Goal: Task Accomplishment & Management: Manage account settings

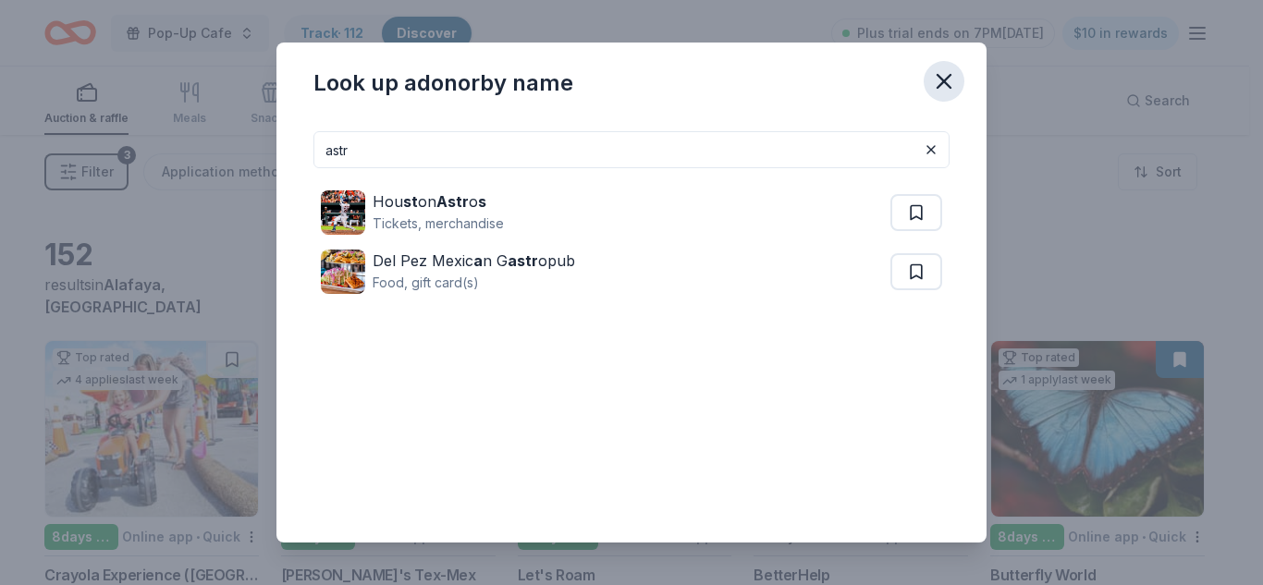
click at [945, 80] on icon "button" at bounding box center [944, 81] width 13 height 13
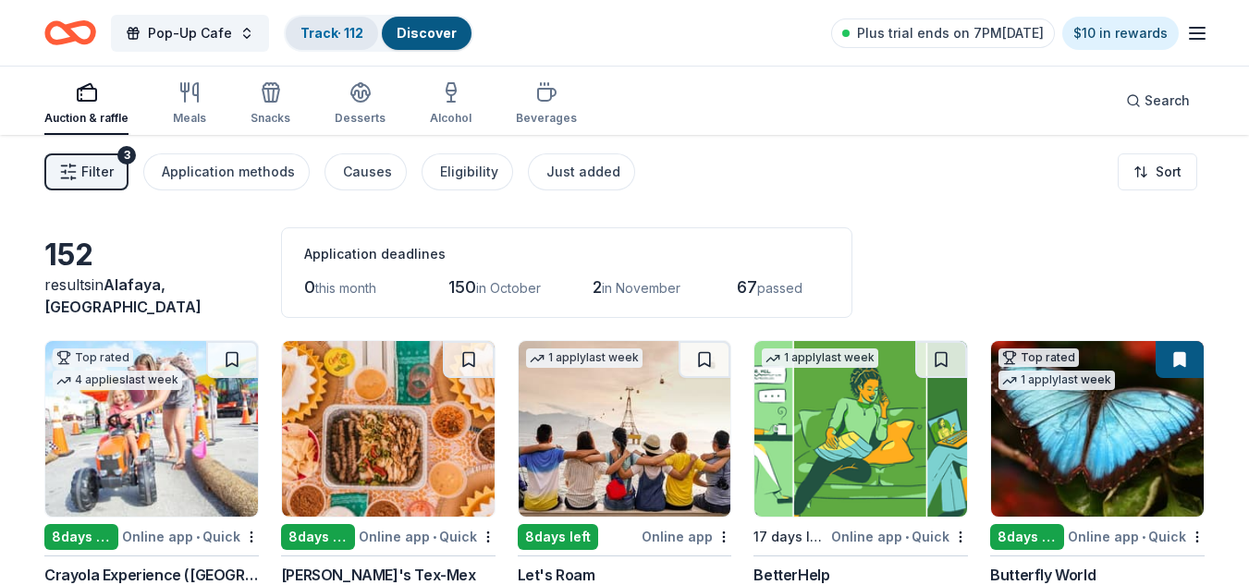
click at [355, 40] on link "Track · 112" at bounding box center [331, 33] width 63 height 16
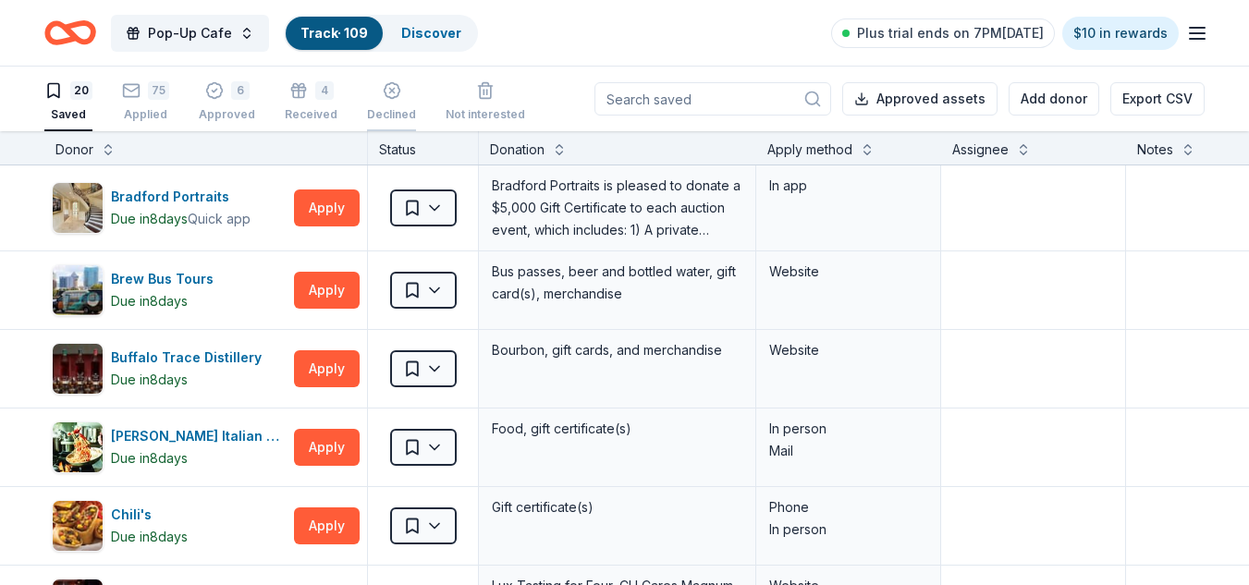
scroll to position [1, 0]
click at [141, 110] on div "Applied" at bounding box center [146, 113] width 48 height 15
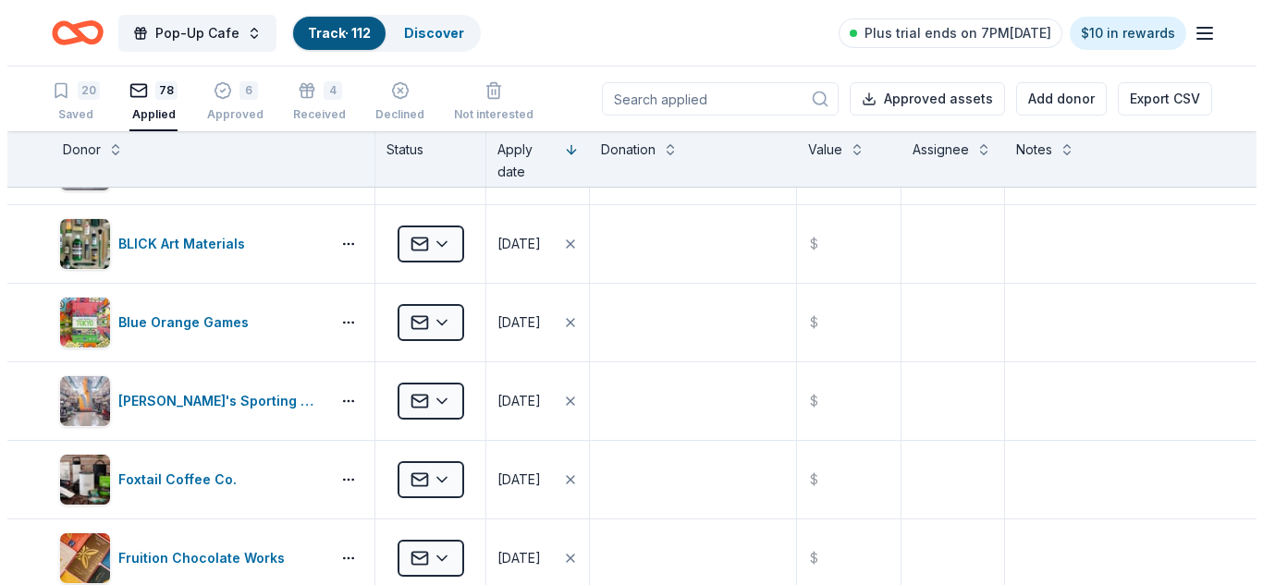
scroll to position [3140, 0]
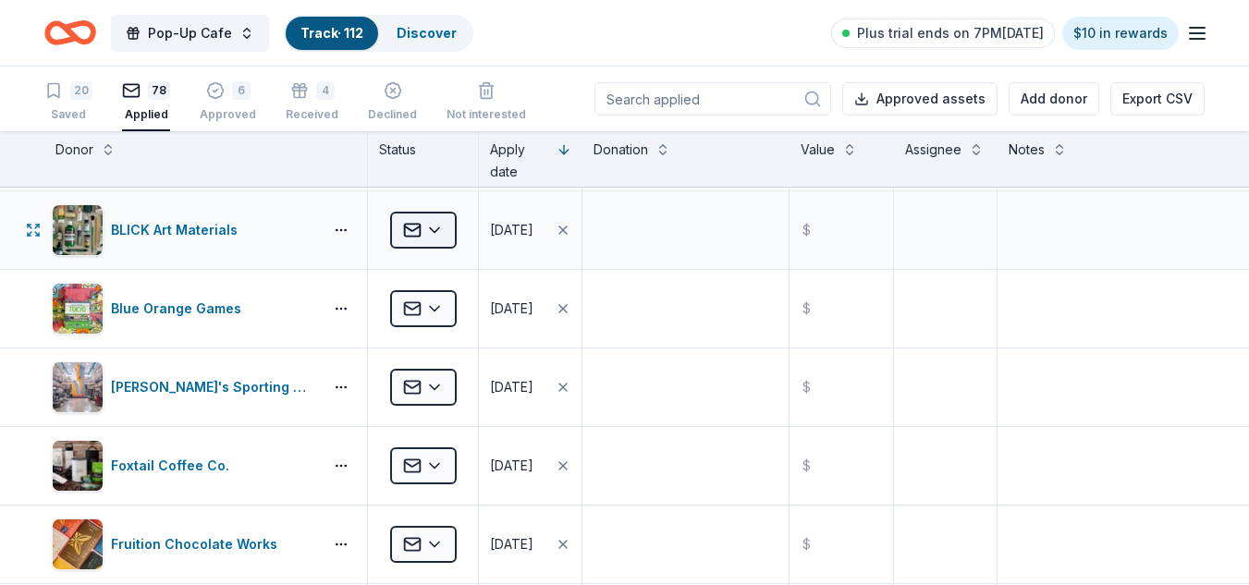
click at [440, 232] on html "Pop-Up Cafe Track · 112 Discover Plus trial ends on 7PM[DATE] $10 in rewards 20…" at bounding box center [624, 292] width 1249 height 585
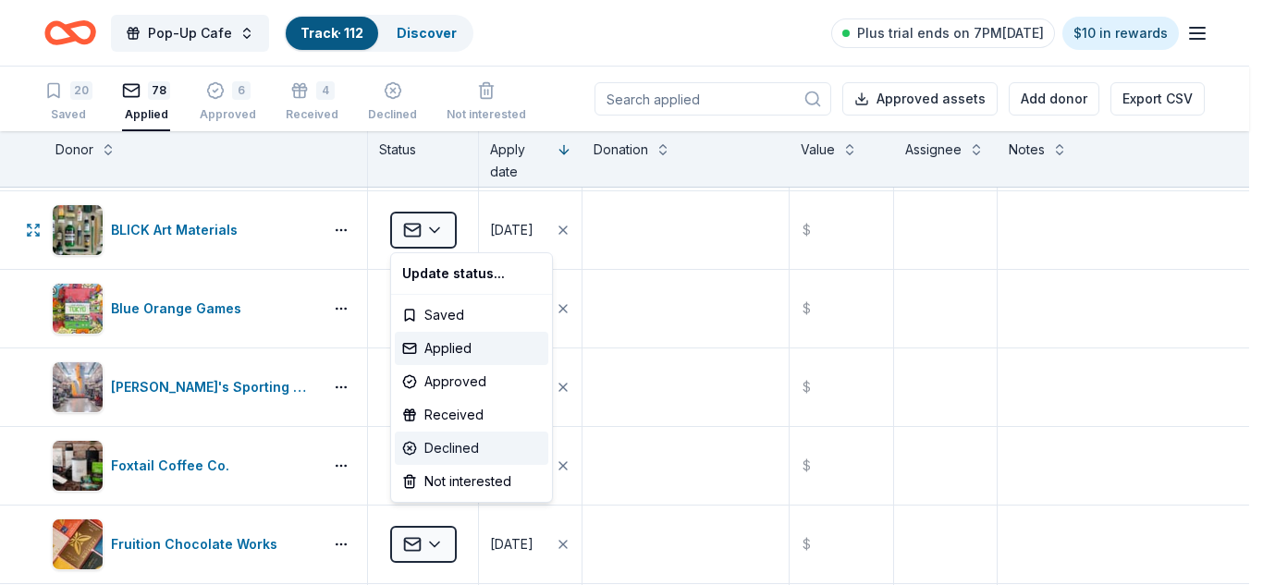
click at [465, 443] on div "Declined" at bounding box center [471, 448] width 153 height 33
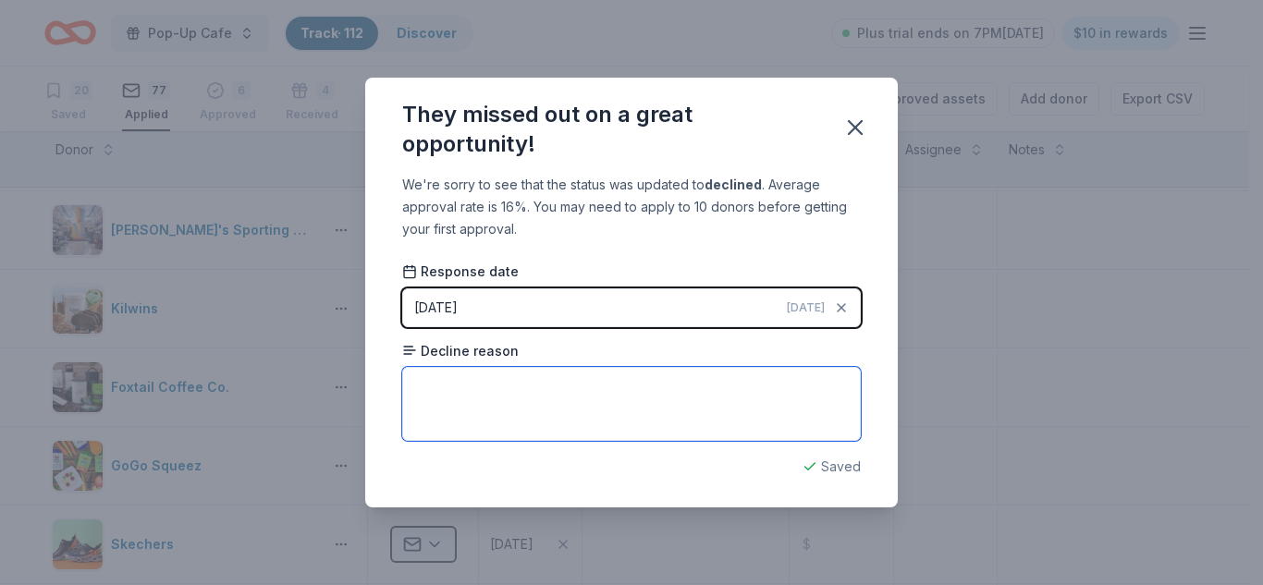
click at [521, 405] on textarea at bounding box center [631, 404] width 459 height 74
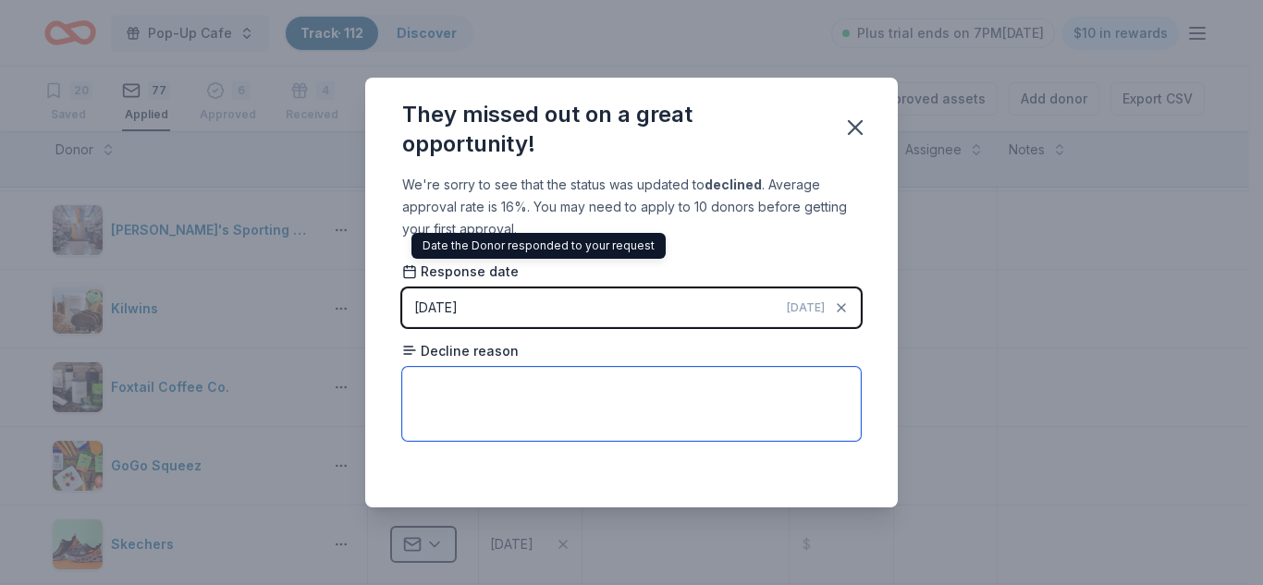
paste textarea "Hello, Thank you for your request. Each year Blick has to make difficult decisi…"
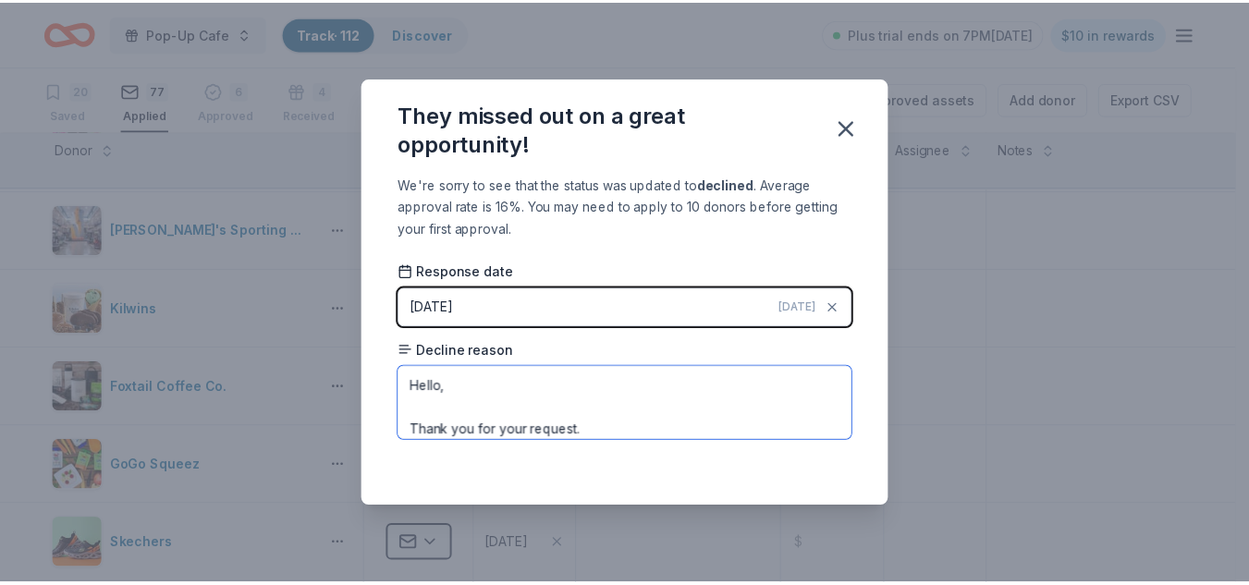
scroll to position [154, 0]
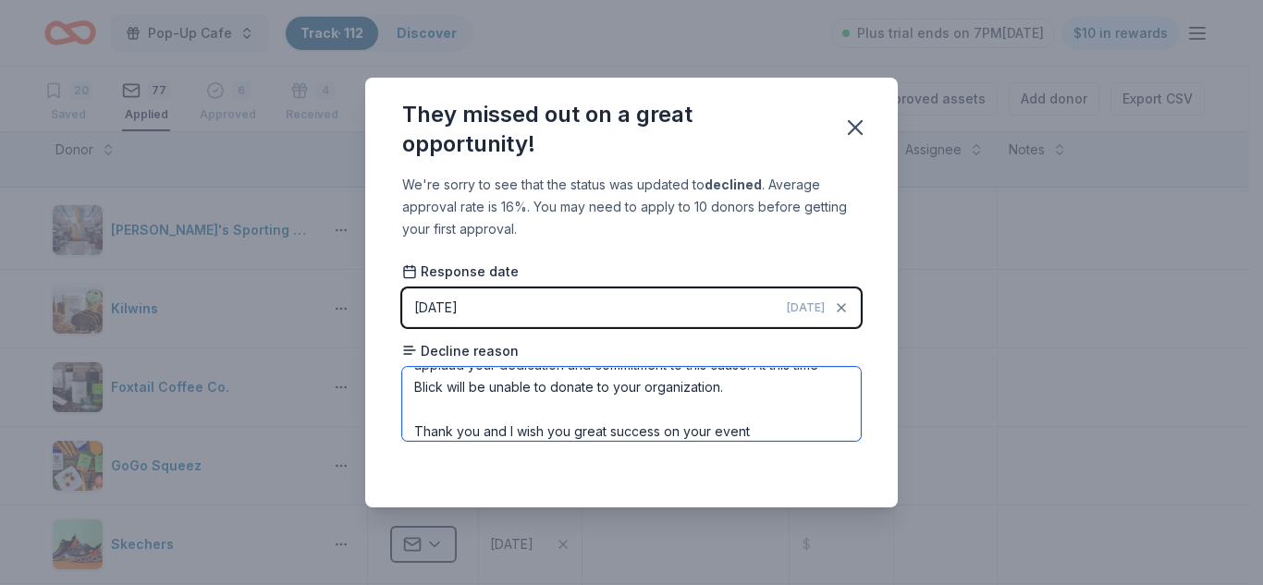
click at [576, 398] on textarea "Hello, Thank you for your request. Each year Blick has to make difficult decisi…" at bounding box center [631, 404] width 459 height 74
type textarea "Hello, Thank you for your request. Each year Blick has to make difficult decisi…"
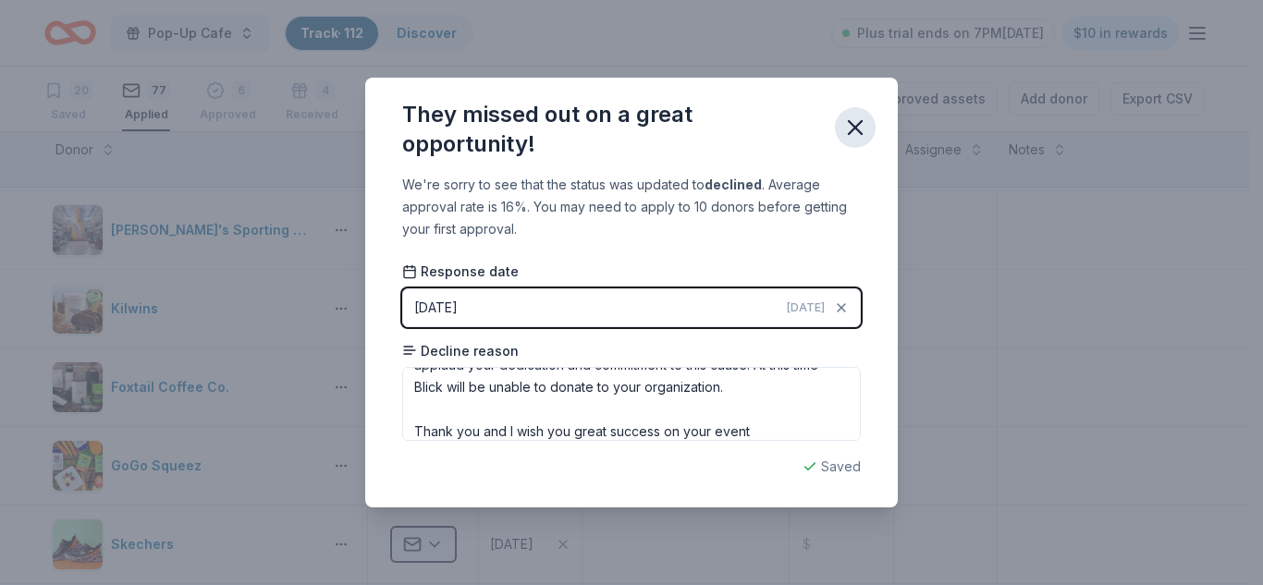
click at [860, 129] on icon "button" at bounding box center [855, 128] width 26 height 26
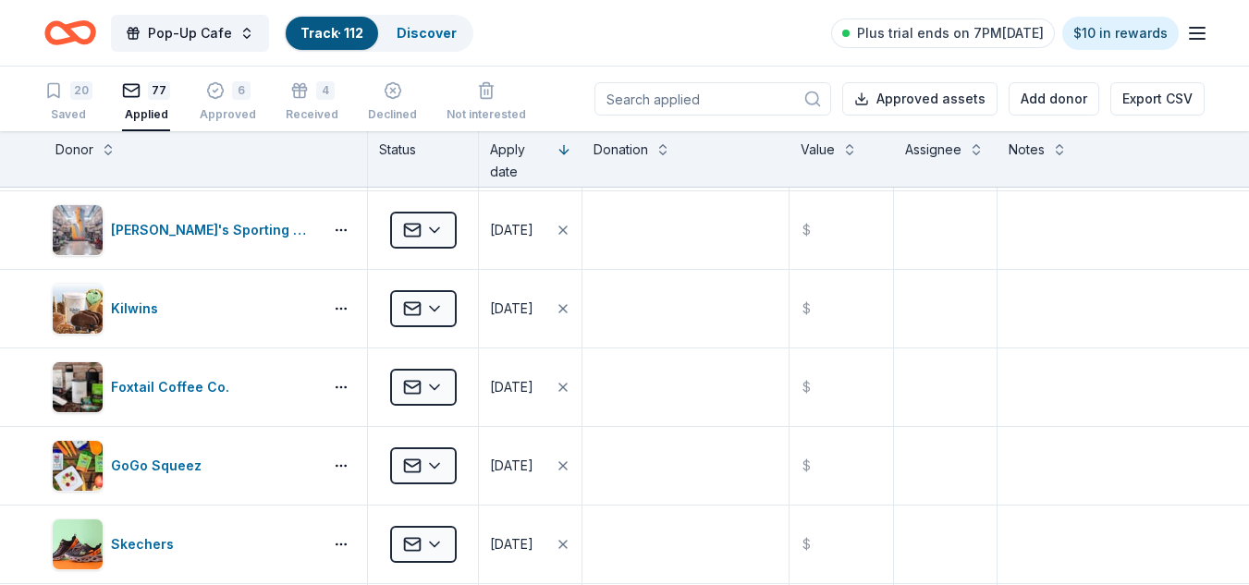
click at [717, 104] on input at bounding box center [713, 98] width 237 height 33
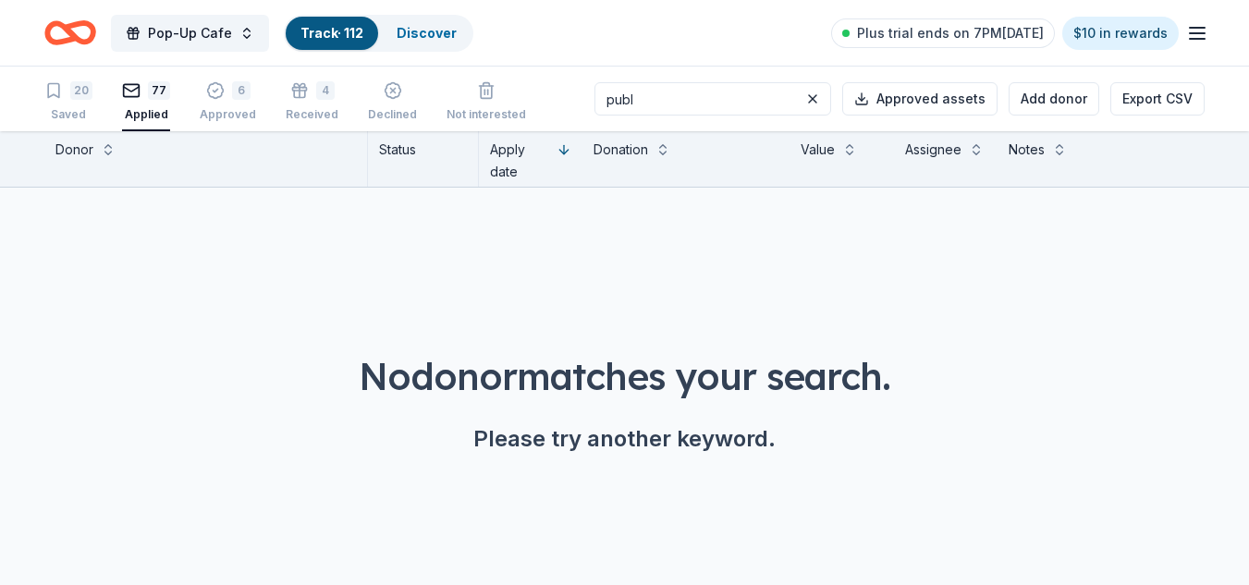
scroll to position [0, 0]
type input "publ"
click at [76, 35] on icon "Home" at bounding box center [61, 32] width 29 height 18
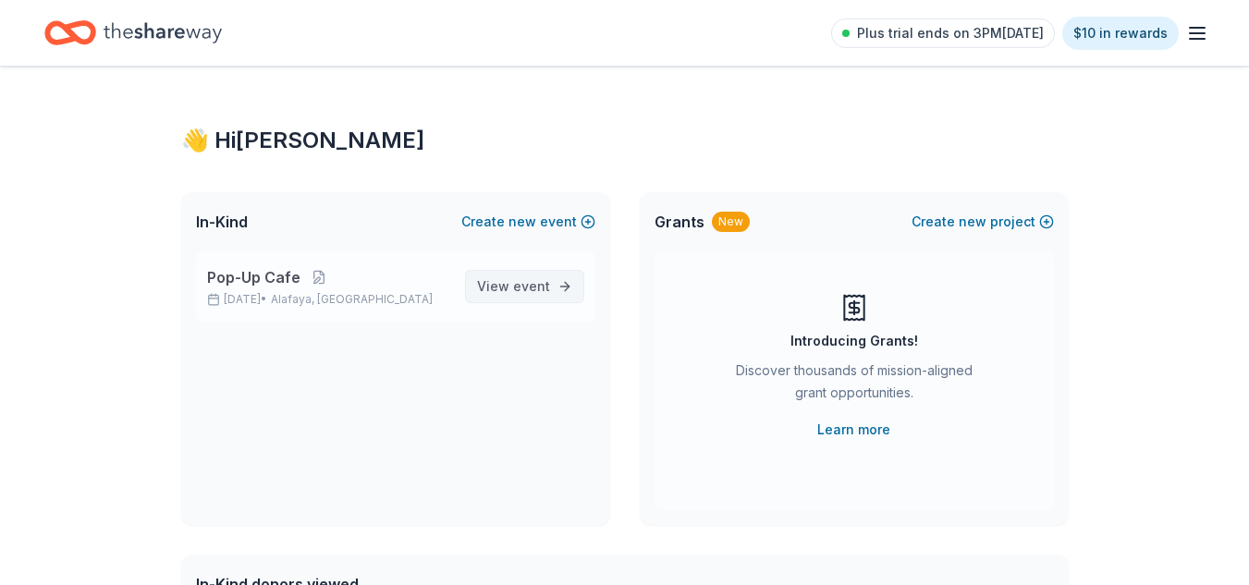
click at [511, 288] on span "View event" at bounding box center [513, 287] width 73 height 22
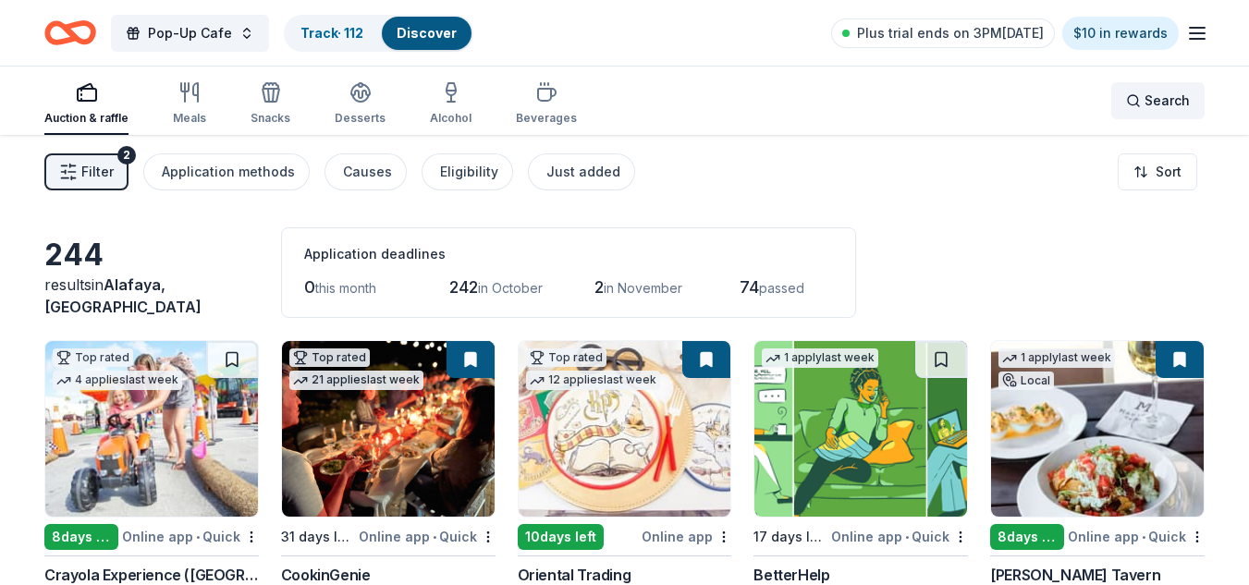
click at [1176, 104] on span "Search" at bounding box center [1167, 101] width 45 height 22
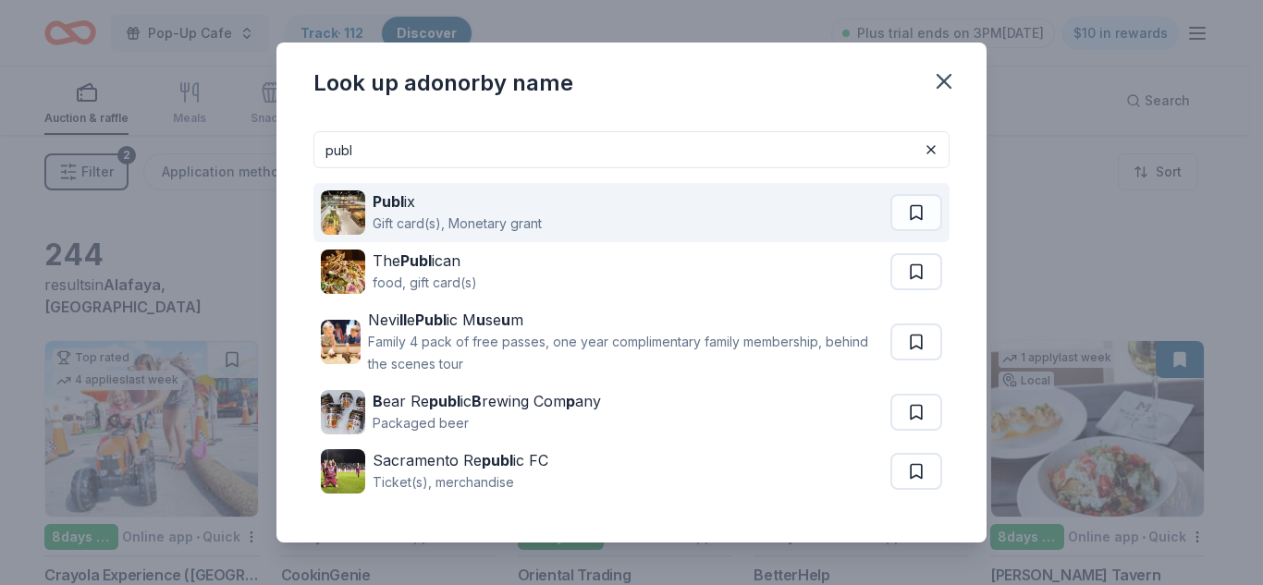
type input "publ"
click at [581, 229] on div "Publ ix Gift card(s), Monetary grant" at bounding box center [606, 212] width 570 height 59
click at [911, 213] on button at bounding box center [918, 212] width 48 height 37
click at [907, 213] on button at bounding box center [918, 212] width 48 height 37
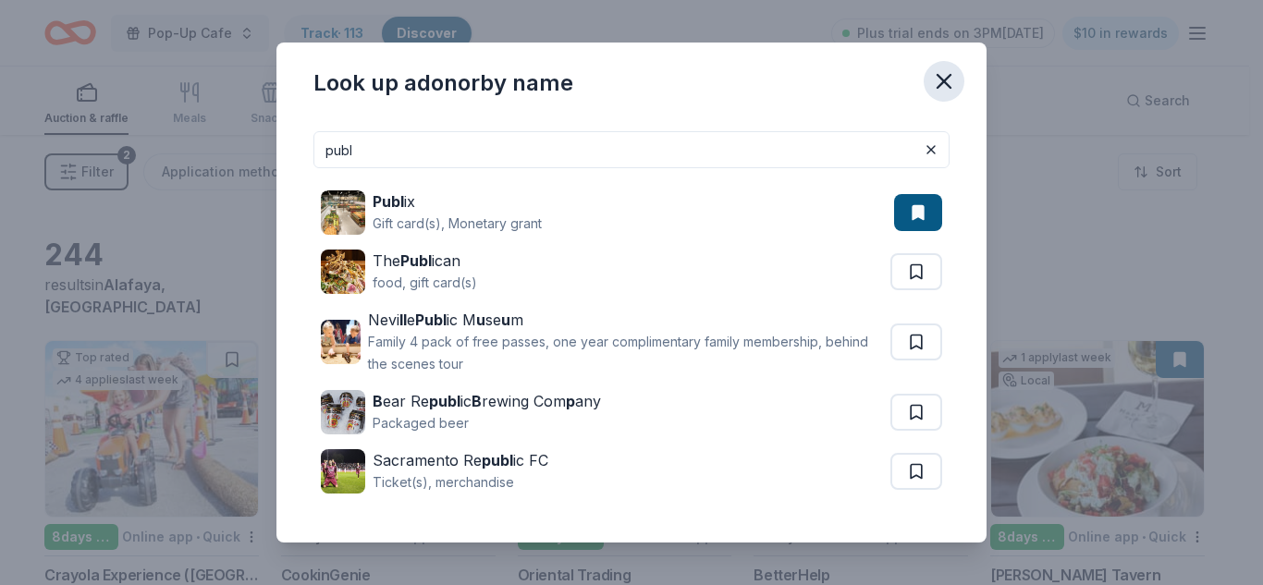
click at [936, 82] on icon "button" at bounding box center [944, 81] width 26 height 26
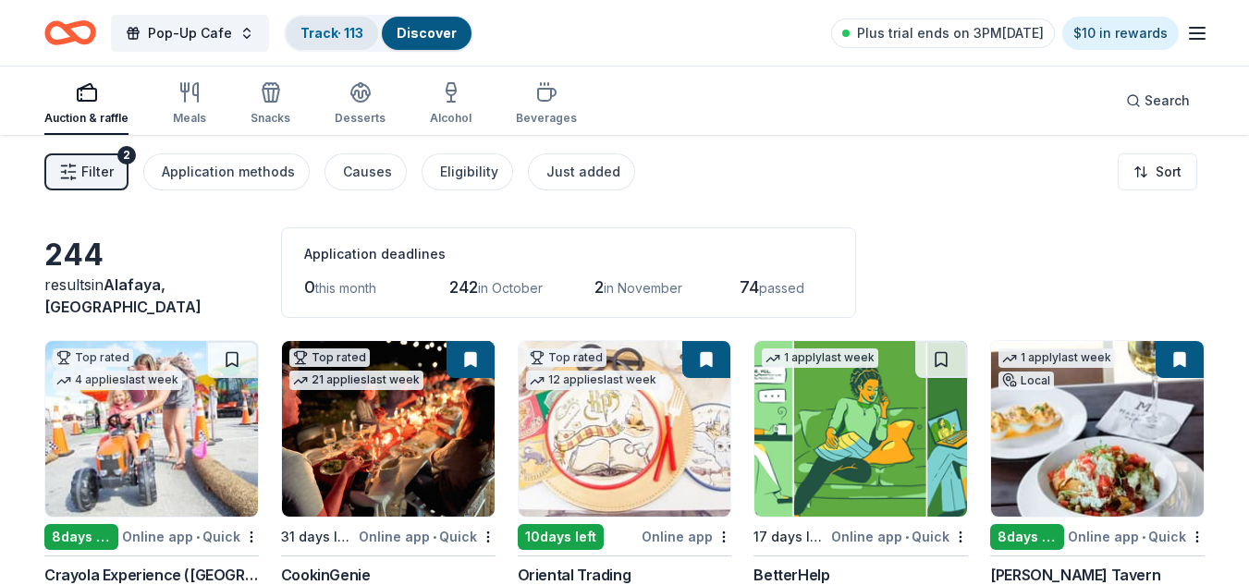
click at [340, 26] on link "Track · 113" at bounding box center [331, 33] width 63 height 16
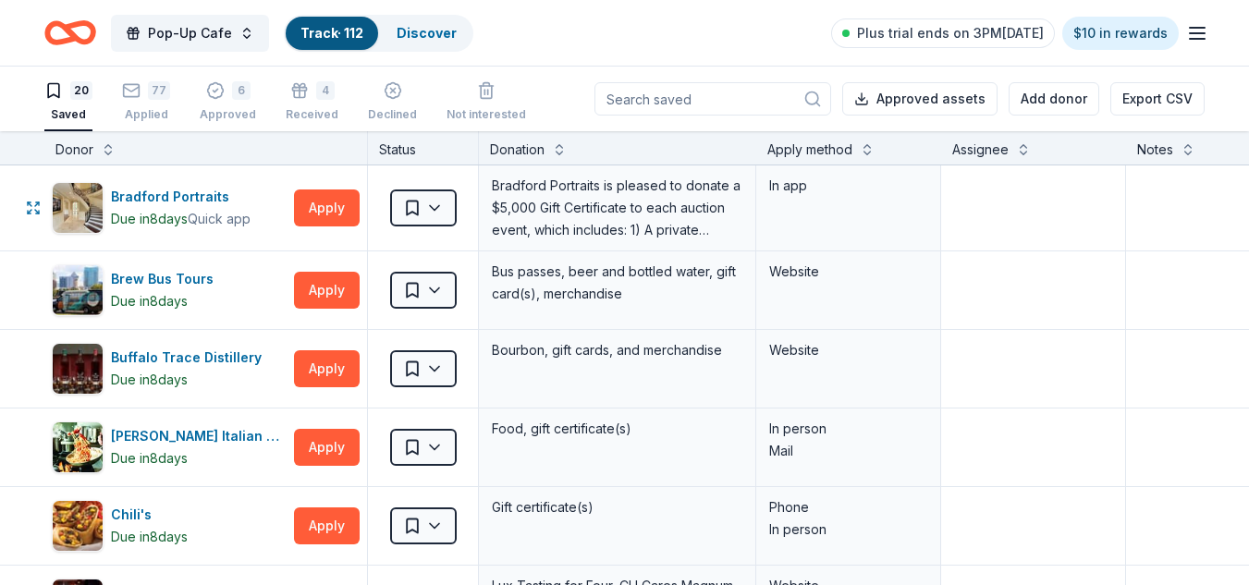
scroll to position [1, 0]
click at [142, 102] on div "78 Applied" at bounding box center [146, 100] width 48 height 41
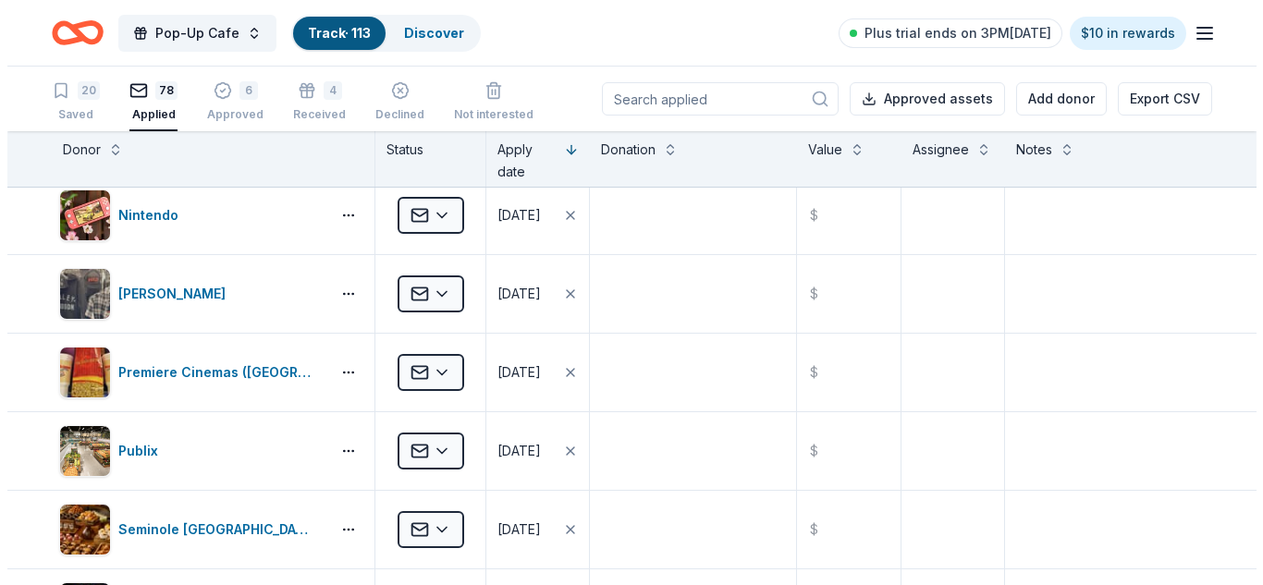
scroll to position [5219, 0]
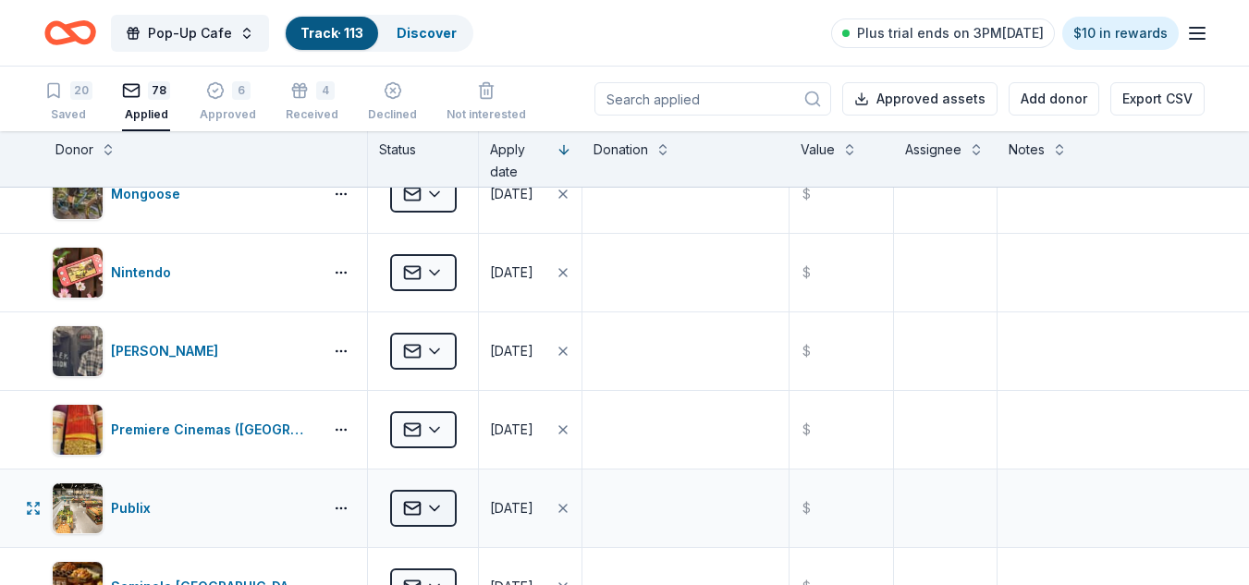
click at [435, 508] on html "Pop-Up Cafe Track · 113 Discover Plus trial ends on 3PM[DATE] $10 in rewards 20…" at bounding box center [624, 292] width 1249 height 585
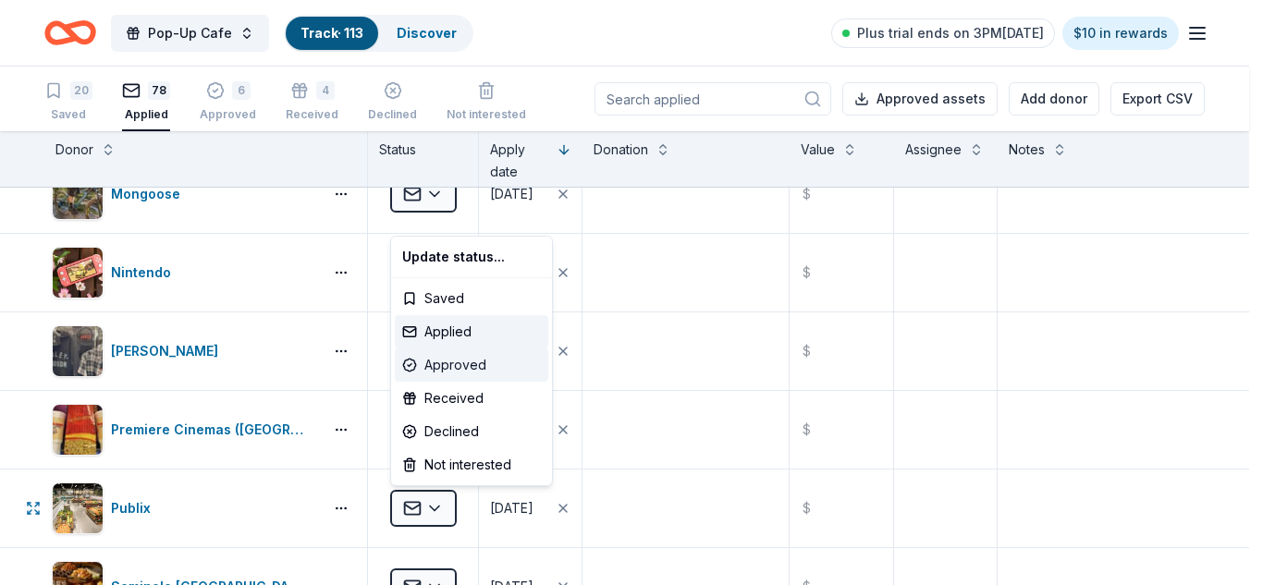
click at [484, 368] on div "Approved" at bounding box center [471, 365] width 153 height 33
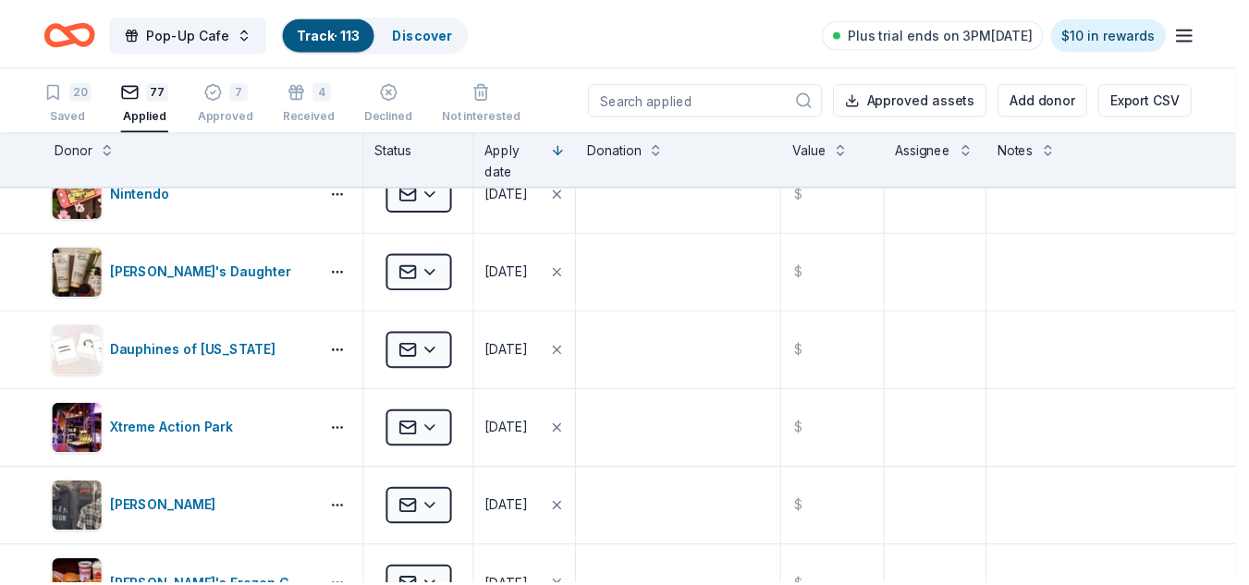
scroll to position [3726, 0]
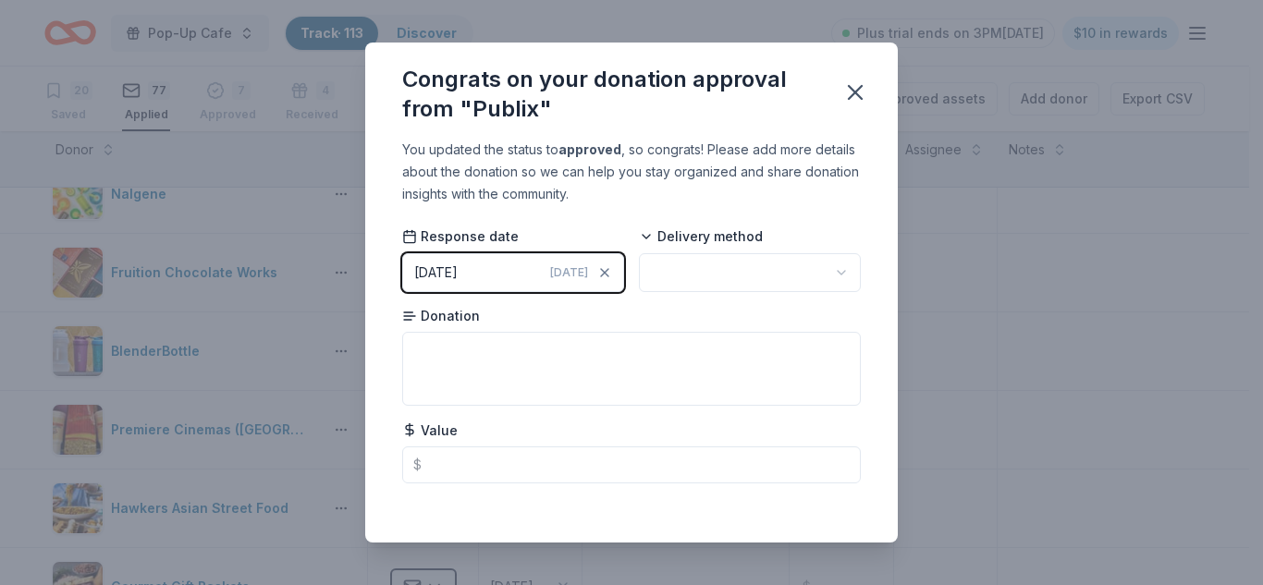
click at [720, 270] on html "Pop-Up Cafe Track · 113 Discover Plus trial ends on 3PM[DATE] $10 in rewards 20…" at bounding box center [631, 292] width 1263 height 585
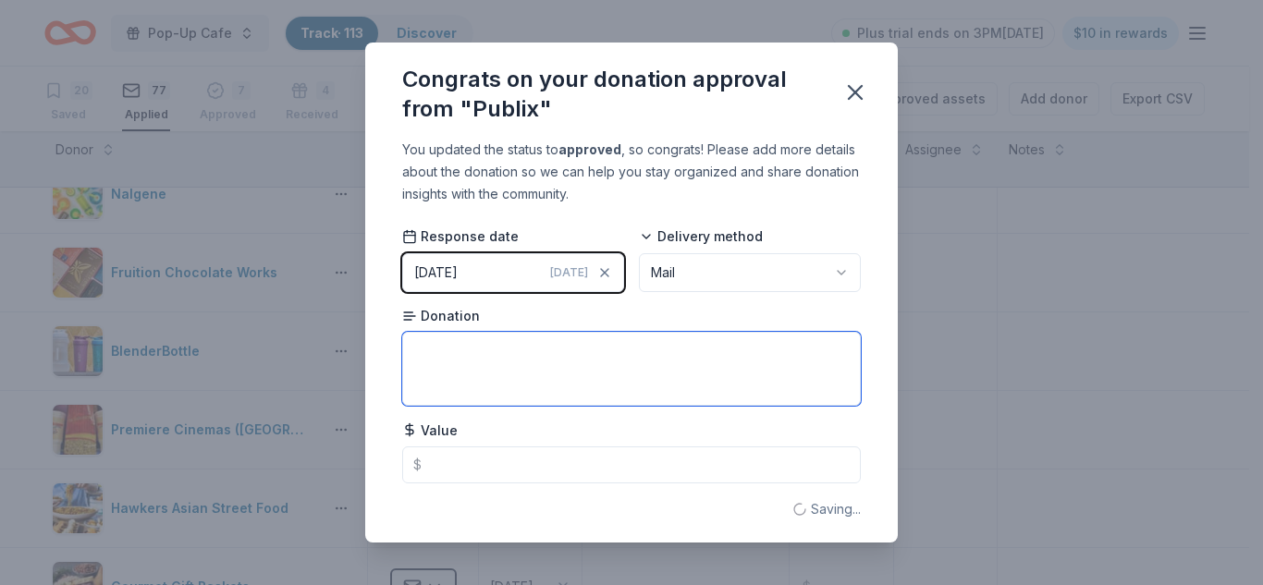
click at [547, 370] on textarea at bounding box center [631, 369] width 459 height 74
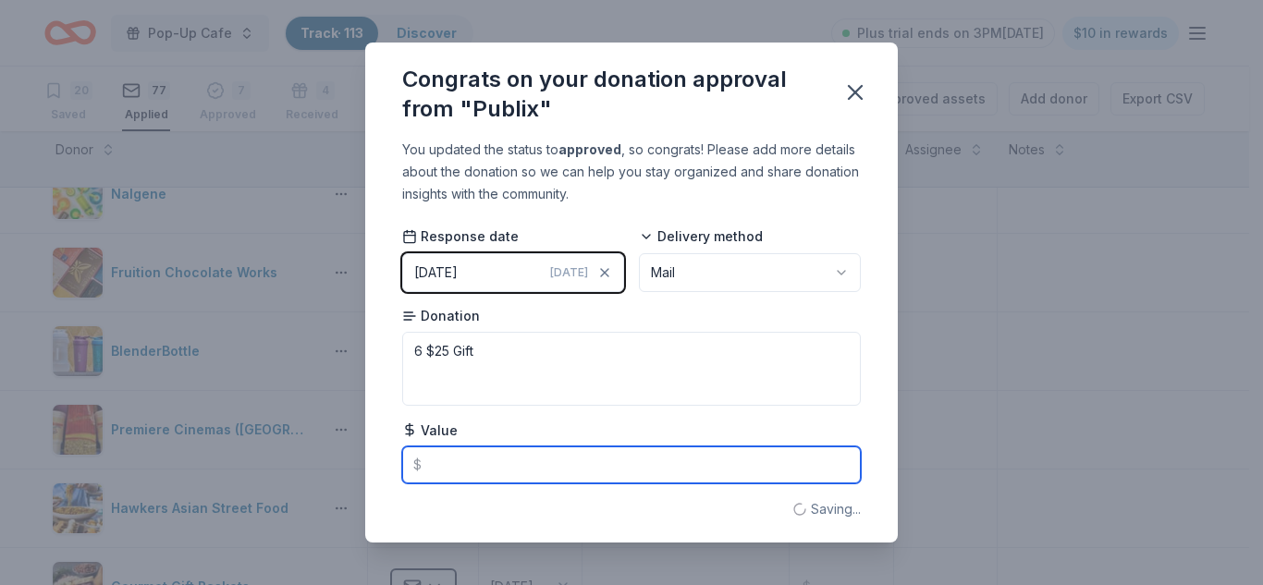
type textarea "6 $25 Gift Cards"
click at [538, 449] on input "text" at bounding box center [631, 465] width 459 height 37
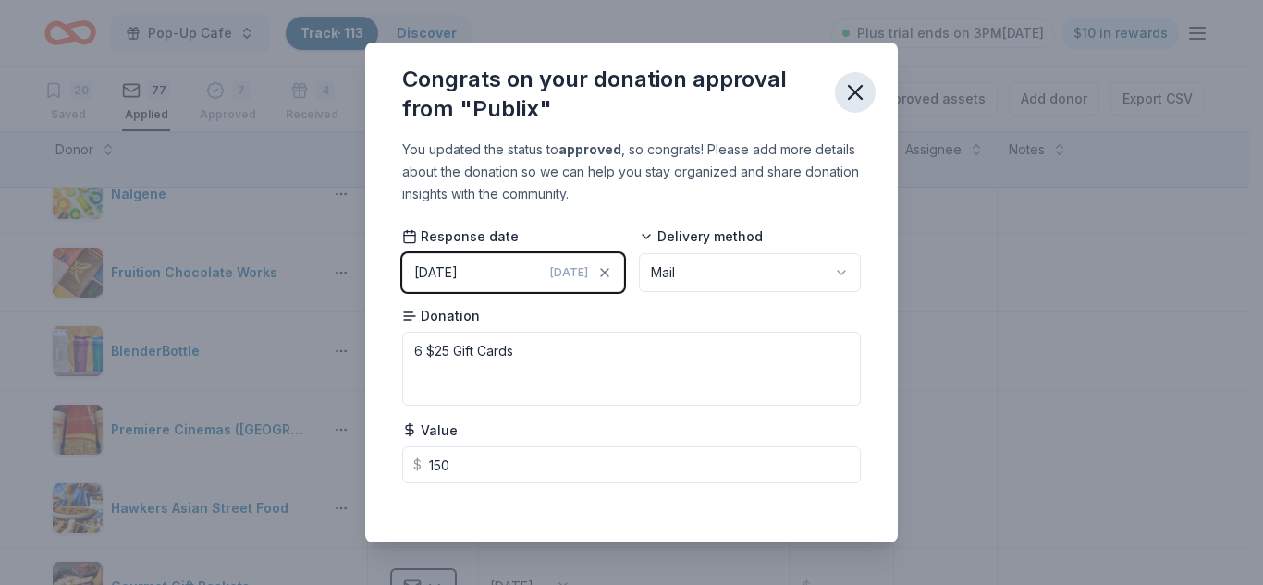
type input "150.00"
click at [862, 99] on icon "button" at bounding box center [855, 92] width 13 height 13
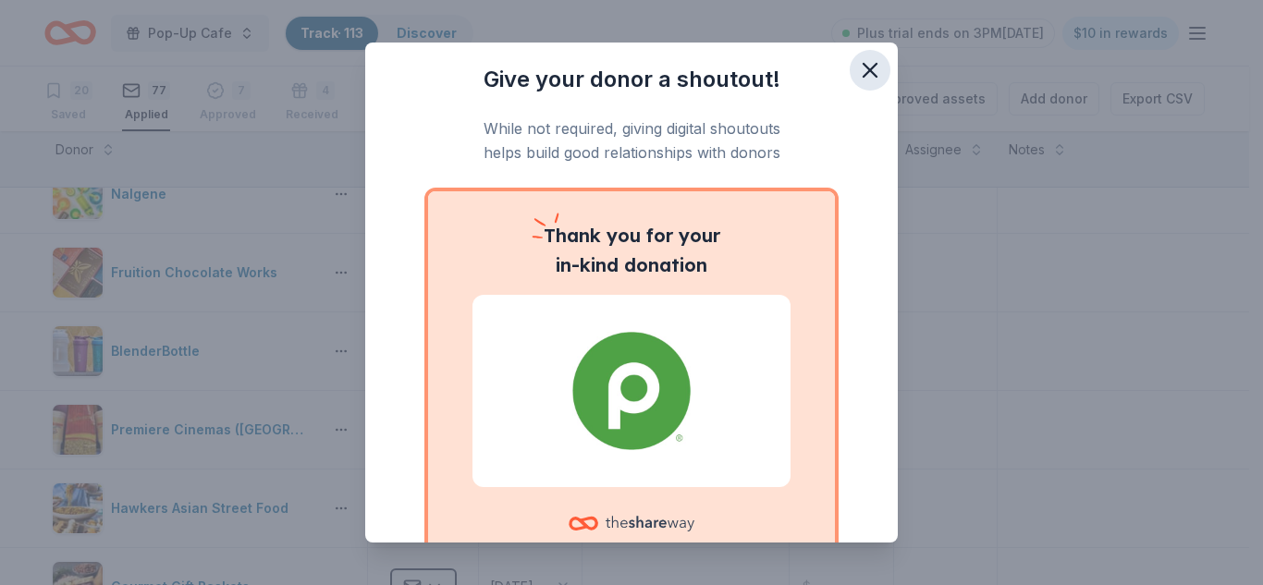
click at [863, 73] on icon "button" at bounding box center [870, 70] width 26 height 26
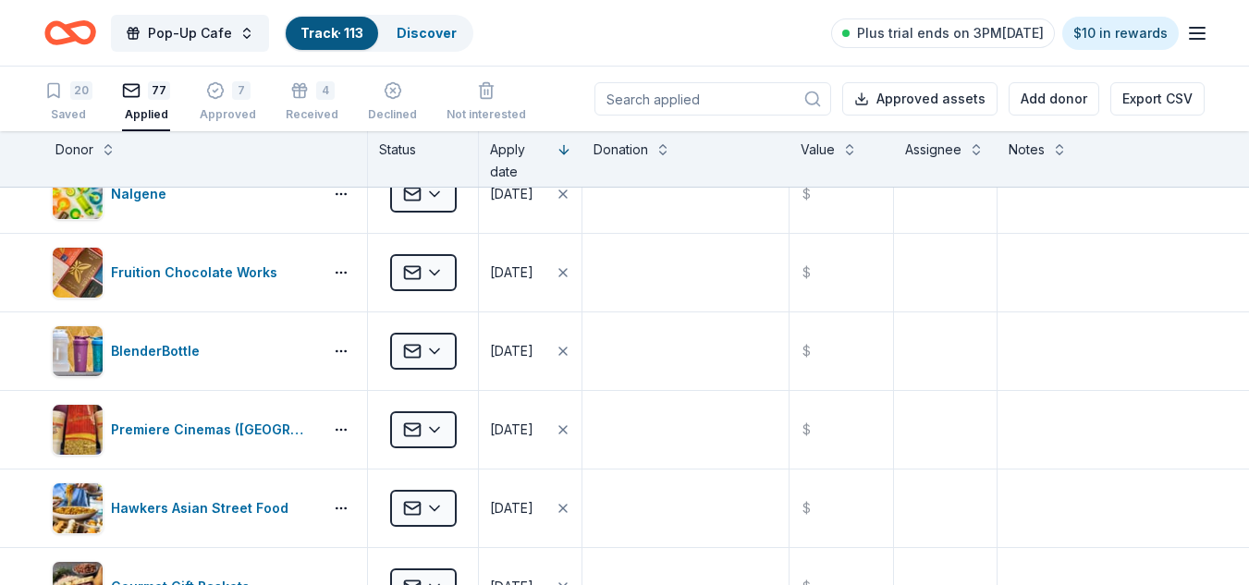
scroll to position [0, 0]
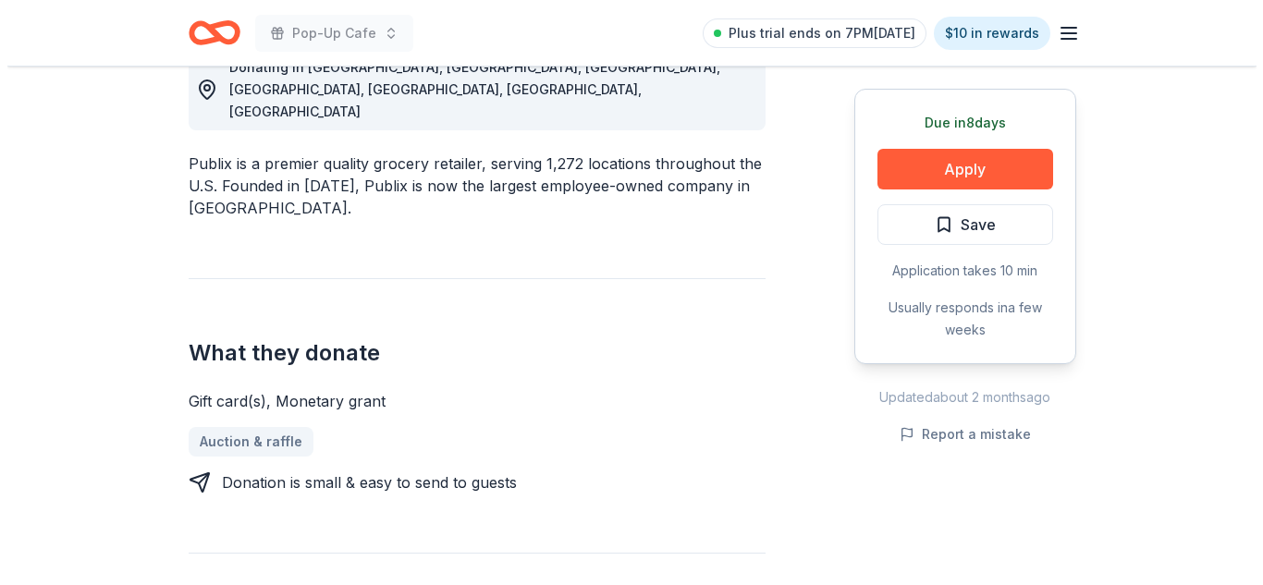
scroll to position [569, 0]
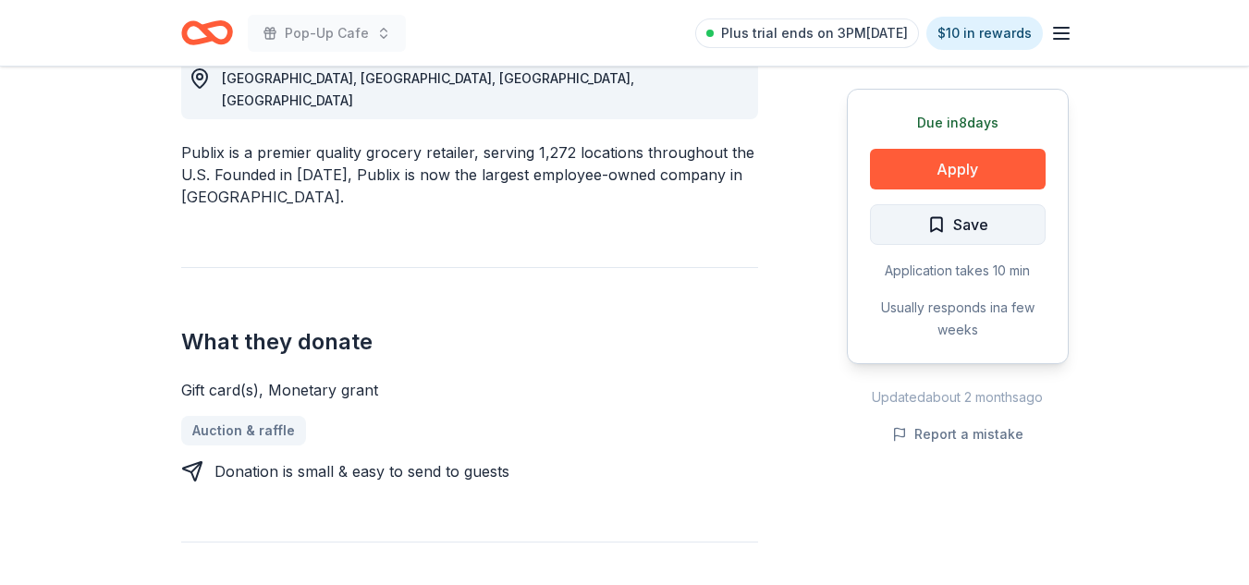
click at [962, 228] on span "Save" at bounding box center [970, 225] width 35 height 24
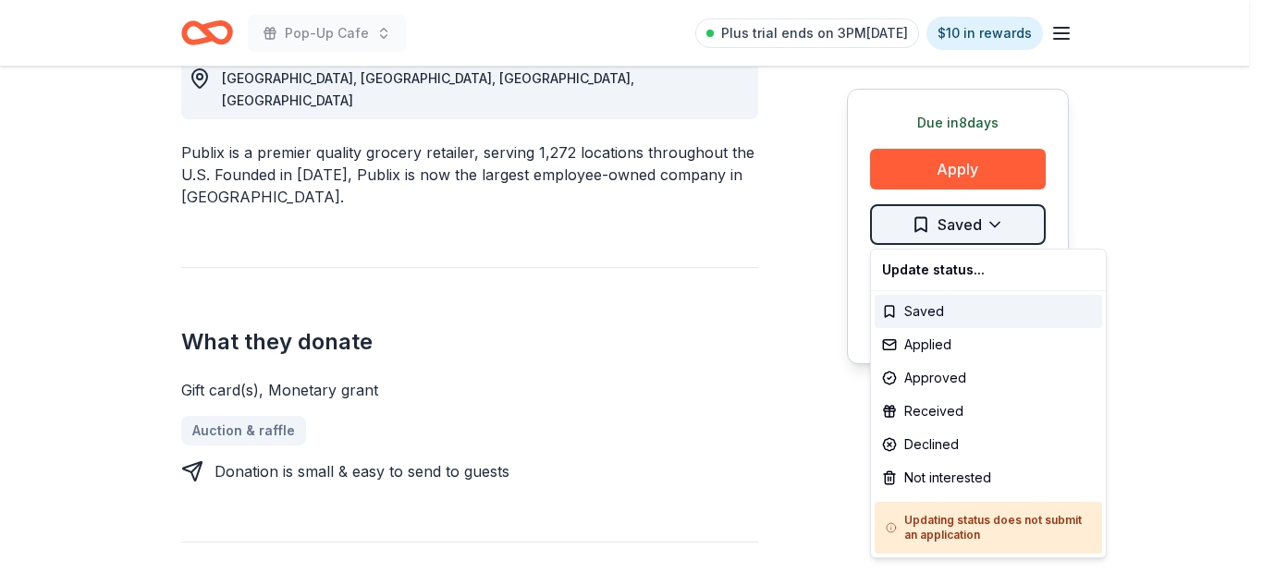
click at [946, 341] on div "Applied" at bounding box center [988, 344] width 227 height 33
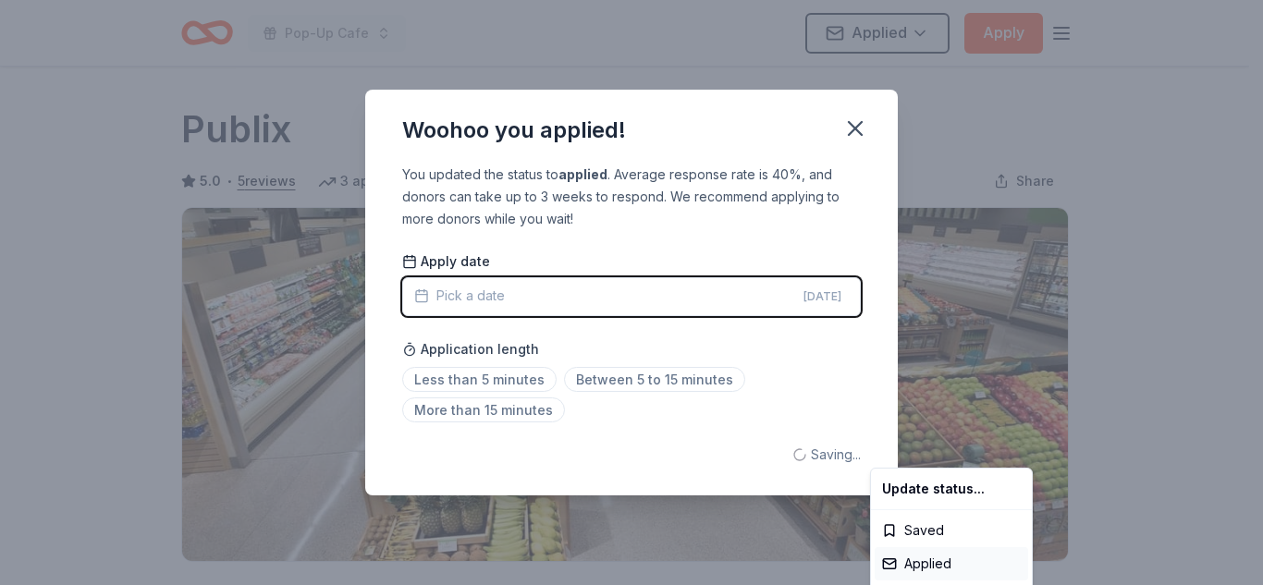
scroll to position [0, 0]
click at [441, 294] on html "Pop-Up Cafe Applied Apply Due [DATE] Share Publix 5.0 • 5 reviews 3 applies las…" at bounding box center [631, 292] width 1263 height 585
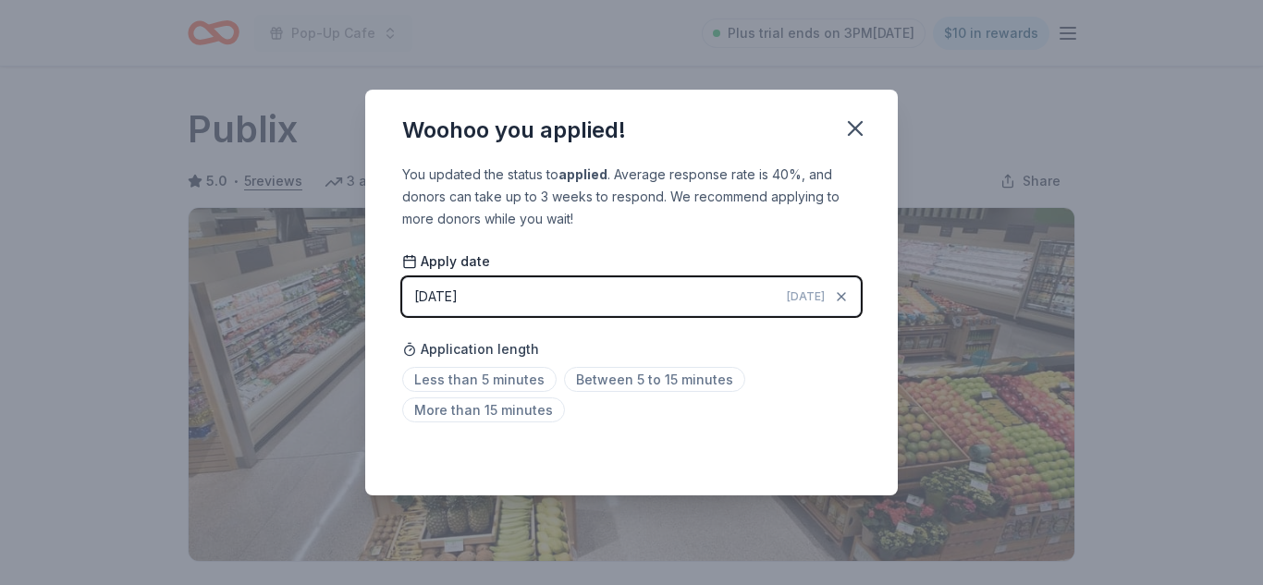
scroll to position [450, 0]
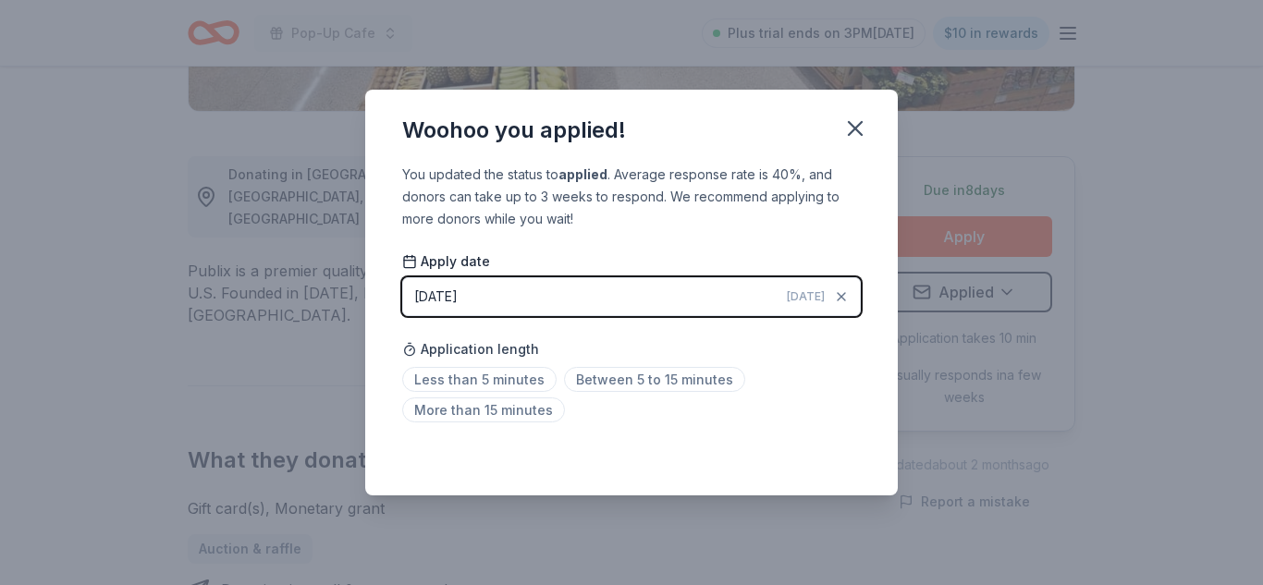
click at [448, 302] on div "[DATE]" at bounding box center [435, 297] width 43 height 22
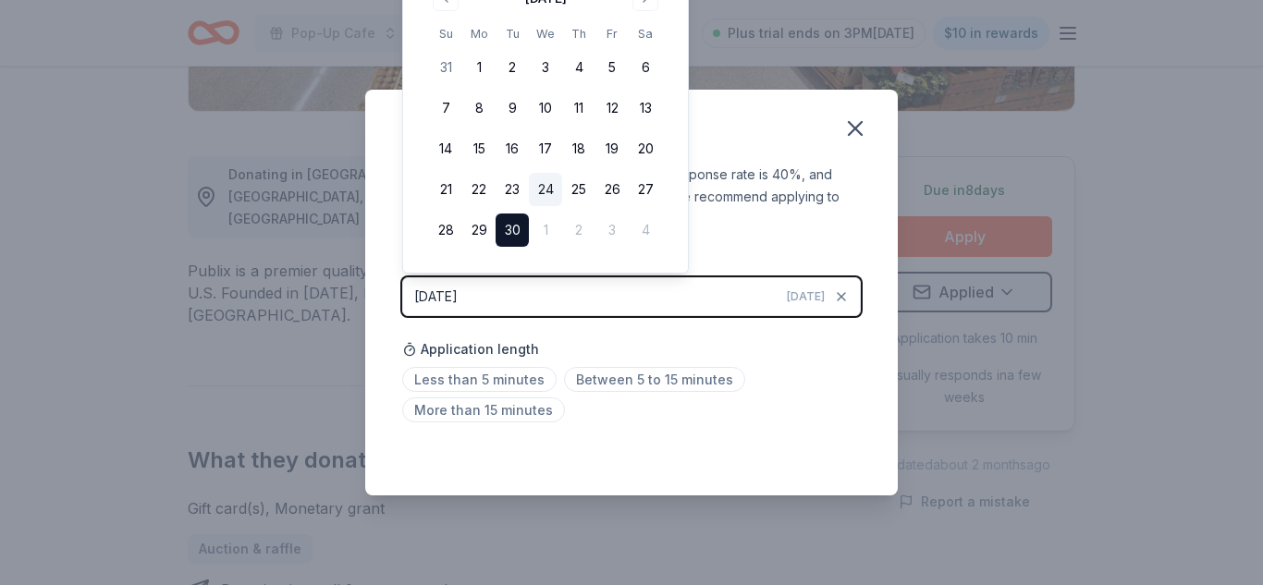
click at [546, 196] on button "24" at bounding box center [545, 189] width 33 height 33
